Goal: Find specific page/section: Find specific page/section

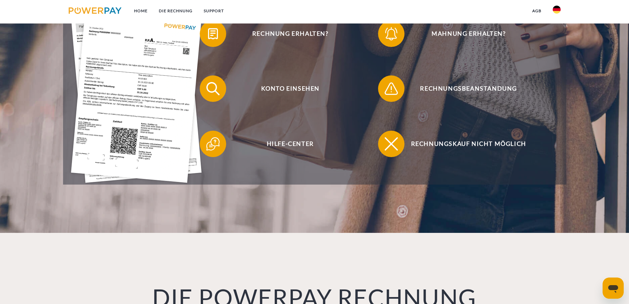
scroll to position [198, 0]
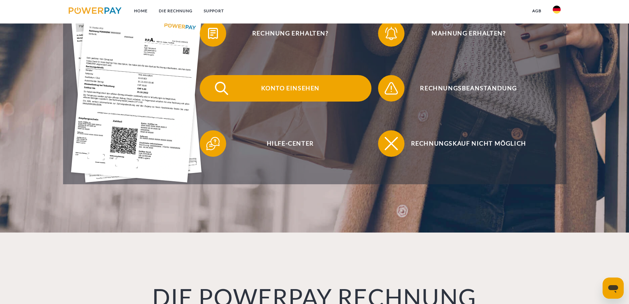
click at [281, 93] on span "Konto einsehen" at bounding box center [290, 88] width 162 height 26
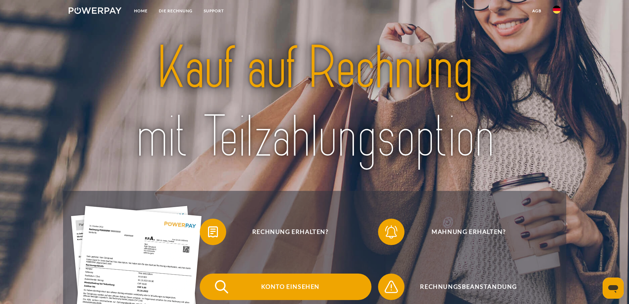
click at [276, 282] on span "Konto einsehen" at bounding box center [290, 286] width 162 height 26
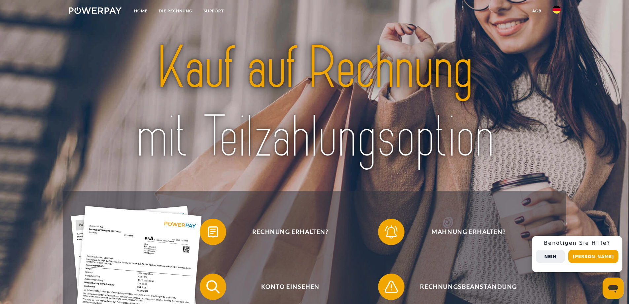
click at [565, 255] on button "Nein" at bounding box center [550, 255] width 29 height 13
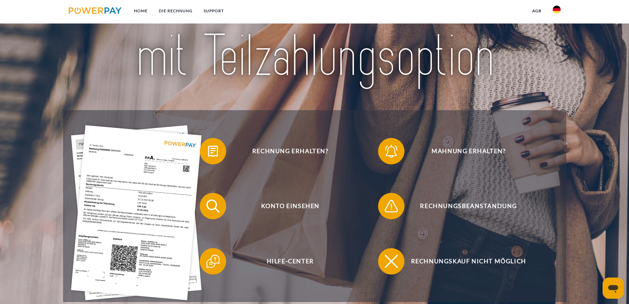
scroll to position [99, 0]
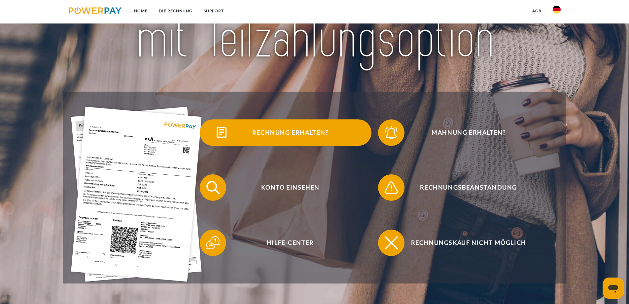
click at [285, 138] on span "Rechnung erhalten?" at bounding box center [290, 132] width 162 height 26
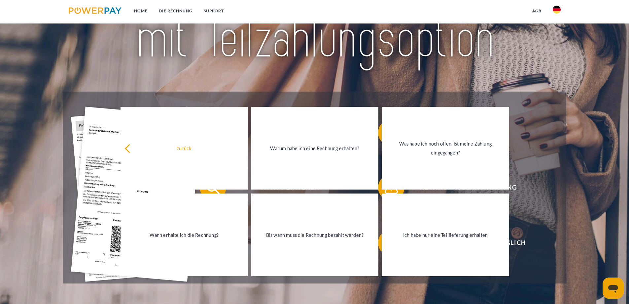
click at [567, 198] on div "Rechnung erhalten? Mahnung erhalten? Konto einsehen" at bounding box center [314, 188] width 503 height 192
